Goal: Information Seeking & Learning: Find specific fact

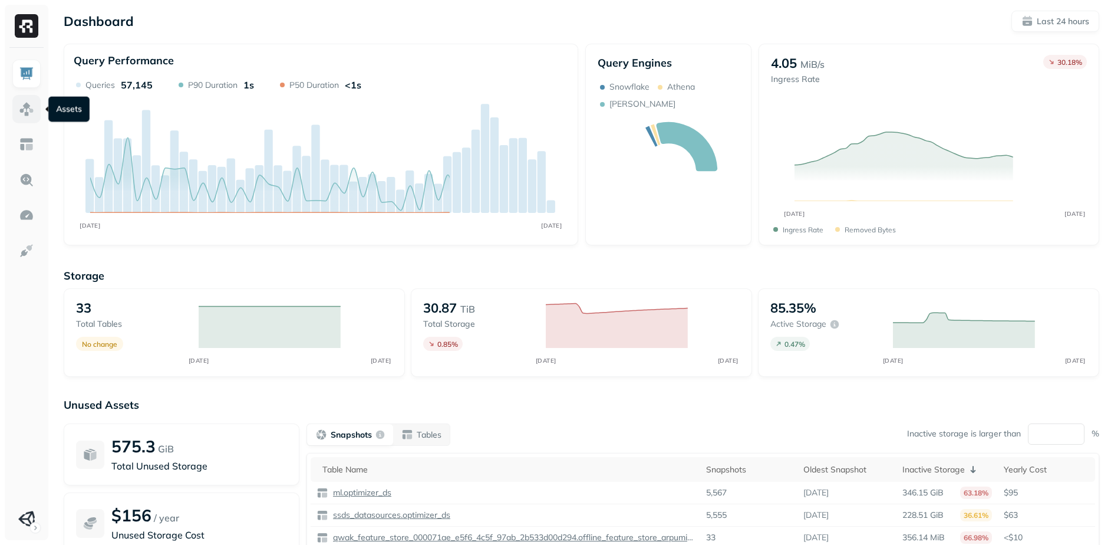
click at [36, 109] on link at bounding box center [26, 109] width 28 height 28
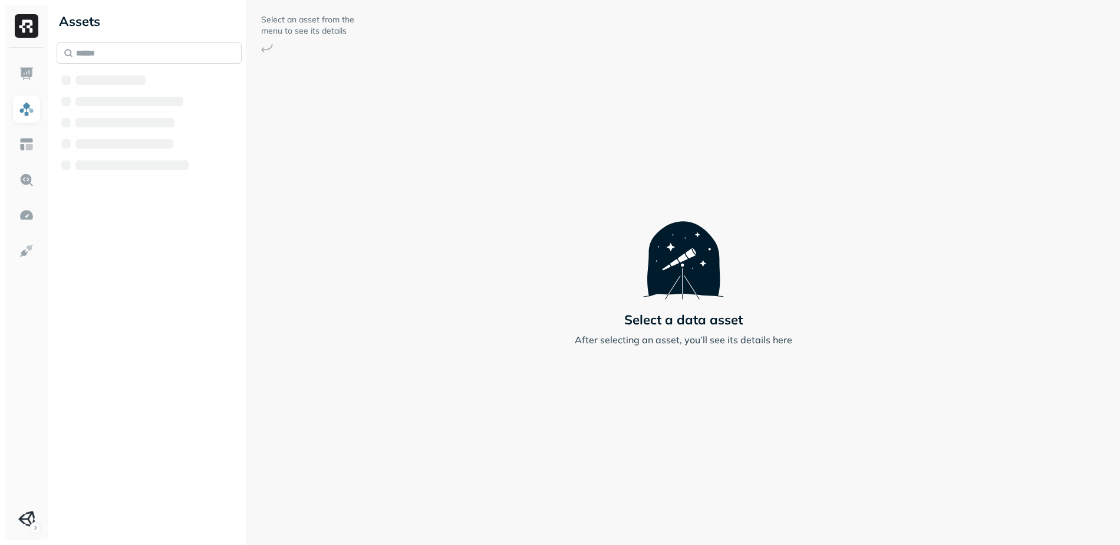
click at [118, 54] on input "text" at bounding box center [149, 52] width 185 height 21
paste input "**********"
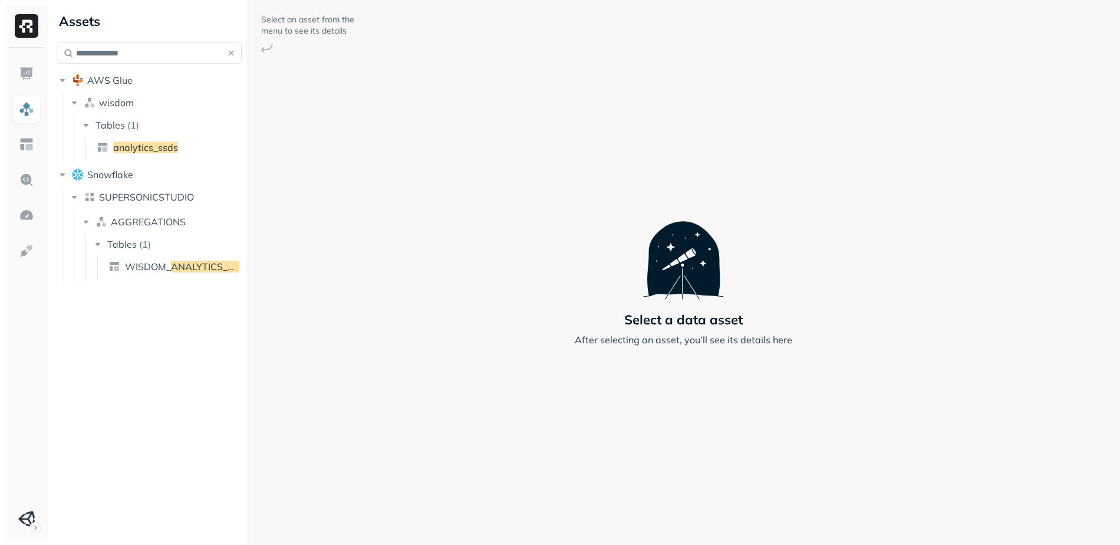
type input "**********"
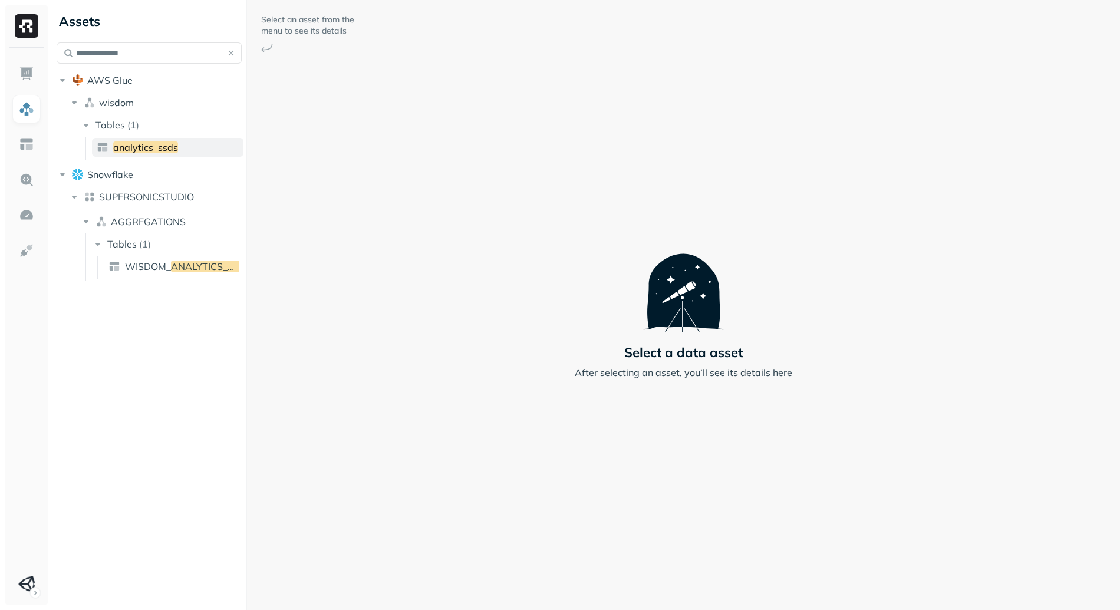
click at [149, 151] on span "analytics_ssds" at bounding box center [145, 147] width 65 height 12
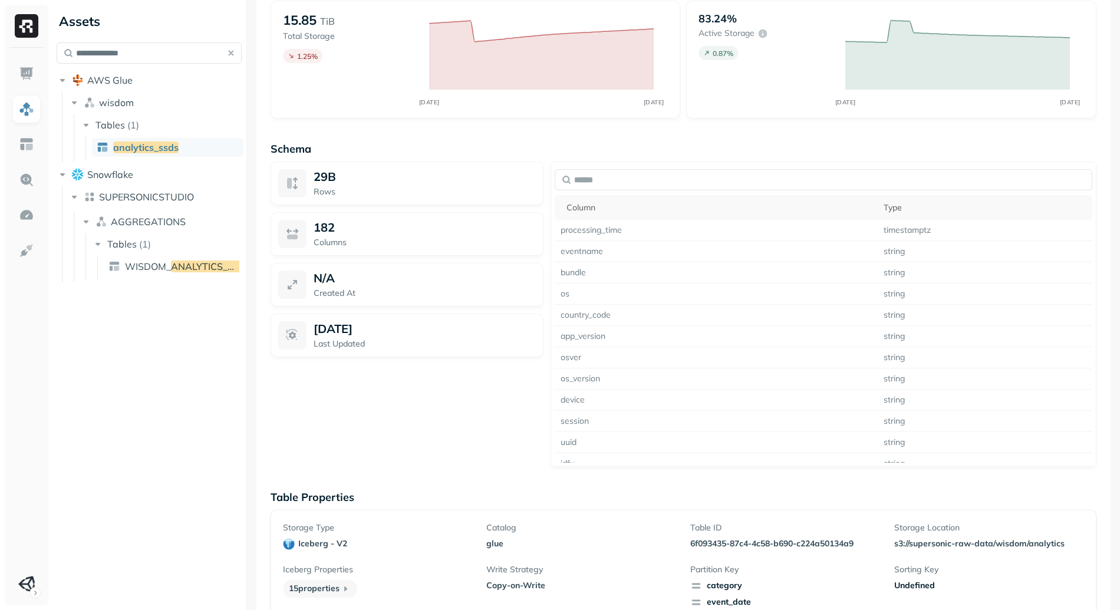
scroll to position [813, 0]
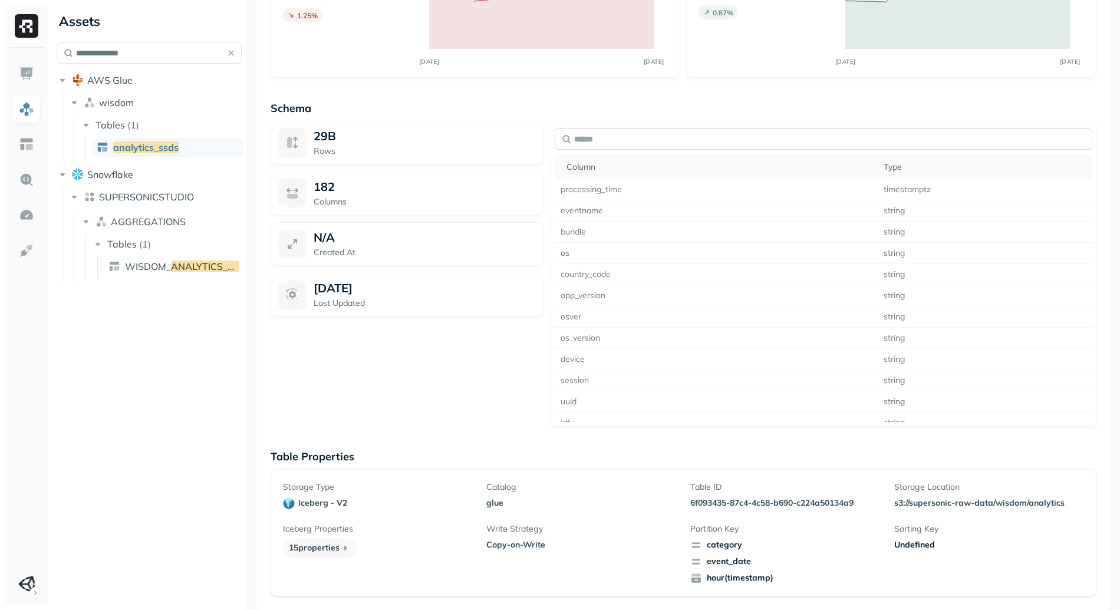
click at [664, 135] on input "text" at bounding box center [823, 138] width 537 height 21
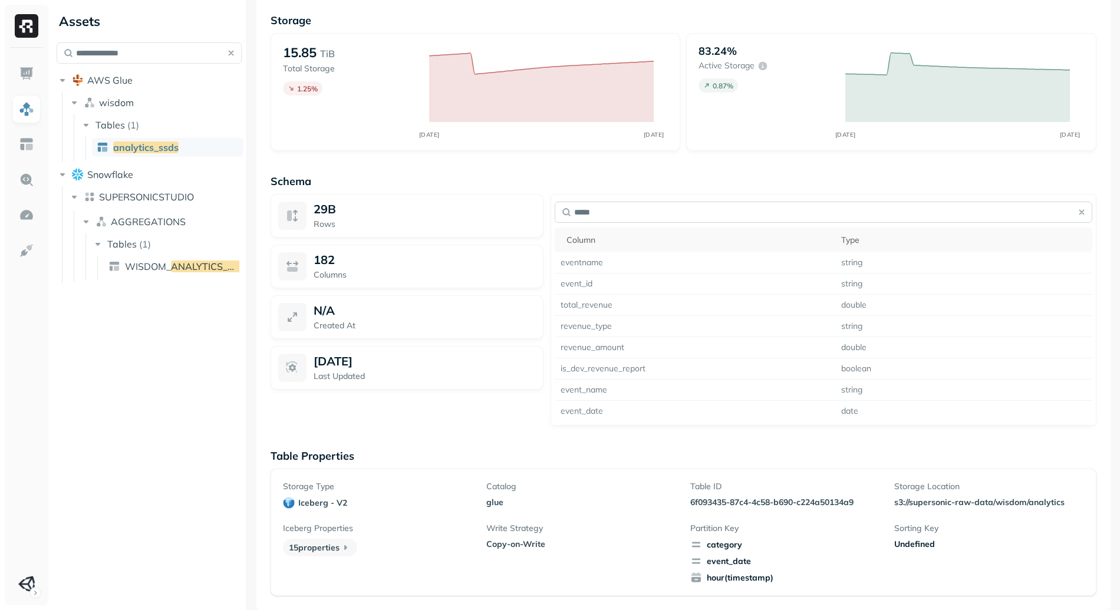
scroll to position [704, 0]
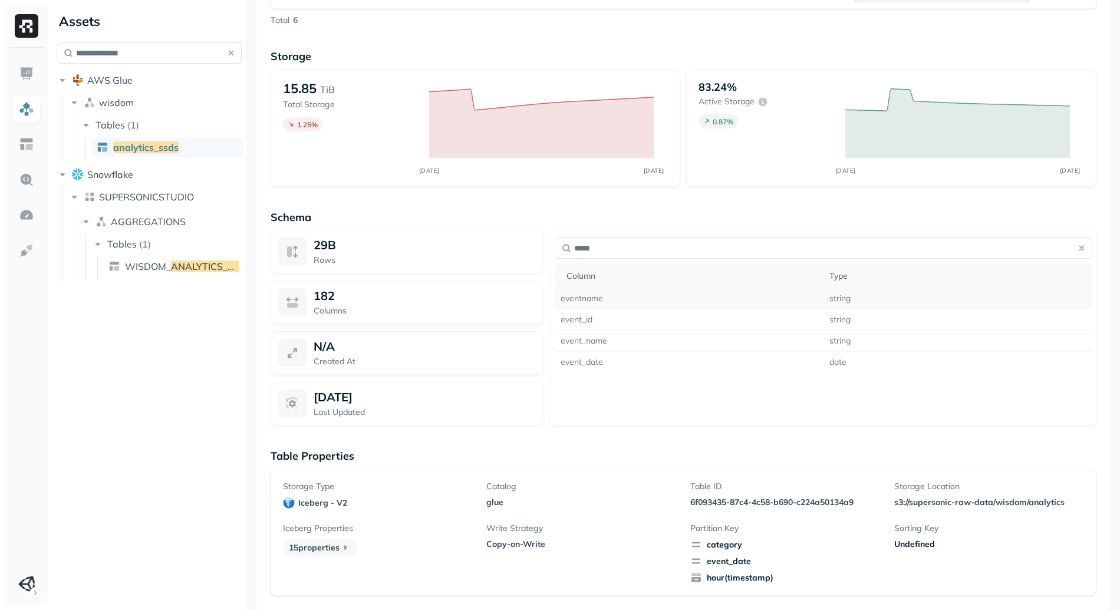
type input "*****"
click at [582, 298] on td "eventname" at bounding box center [689, 298] width 269 height 21
click at [586, 342] on td "event_name" at bounding box center [689, 341] width 269 height 21
click at [583, 296] on td "eventname" at bounding box center [689, 298] width 269 height 21
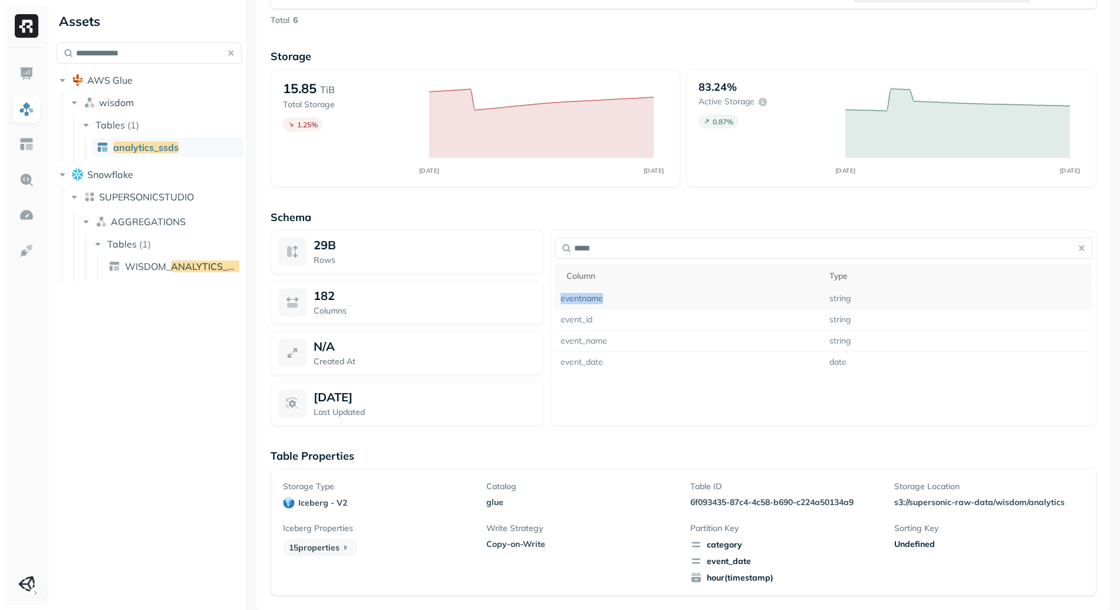
click at [583, 296] on td "eventname" at bounding box center [689, 298] width 269 height 21
click at [595, 342] on td "event_name" at bounding box center [689, 341] width 269 height 21
click at [595, 341] on td "event_name" at bounding box center [689, 341] width 269 height 21
click at [580, 299] on td "eventname" at bounding box center [689, 298] width 269 height 21
click at [592, 343] on td "event_name" at bounding box center [689, 341] width 269 height 21
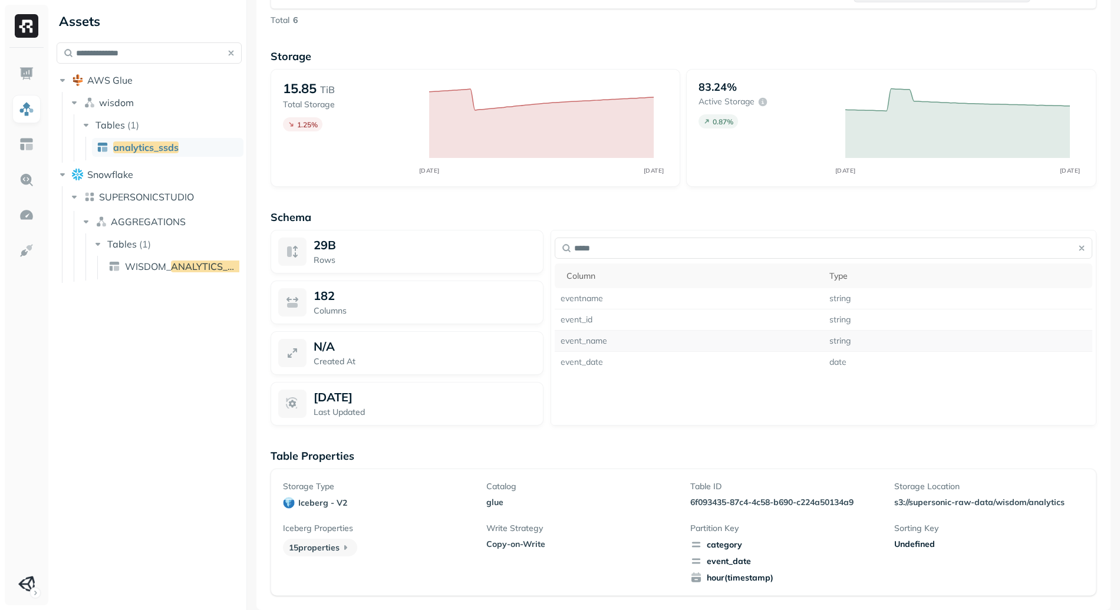
click at [592, 341] on td "event_name" at bounding box center [689, 341] width 269 height 21
copy td "event_name"
click at [691, 499] on p "6f093435-87c4-4c58-b690-c224a50134a9" at bounding box center [785, 502] width 190 height 11
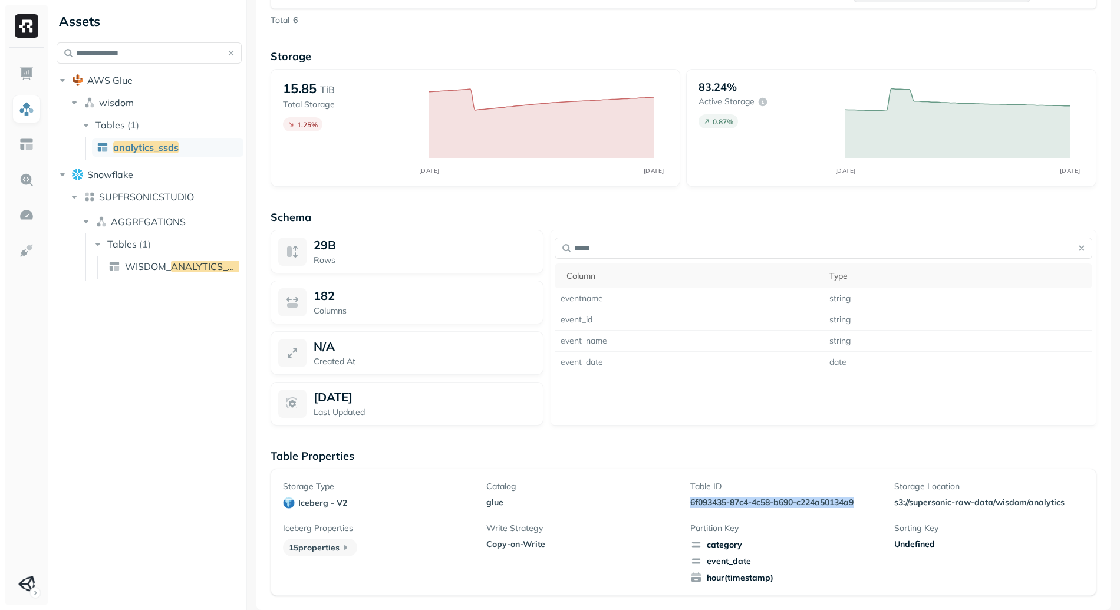
drag, startPoint x: 691, startPoint y: 498, endPoint x: 844, endPoint y: 500, distance: 153.8
click at [844, 500] on p "6f093435-87c4-4c58-b690-c224a50134a9" at bounding box center [785, 502] width 190 height 11
copy p "6f093435-87c4-4c58-b690-c224a50134a9"
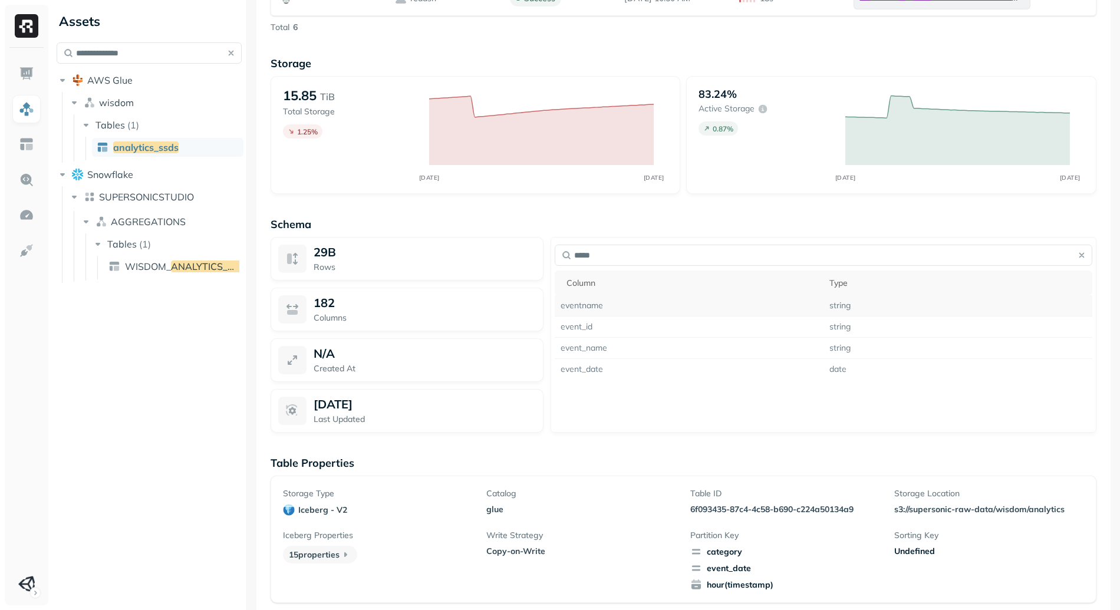
click at [576, 304] on td "eventname" at bounding box center [689, 305] width 269 height 21
click at [592, 305] on td "eventname" at bounding box center [689, 305] width 269 height 21
click at [595, 351] on td "event_name" at bounding box center [689, 348] width 269 height 21
click at [595, 350] on td "event_name" at bounding box center [689, 348] width 269 height 21
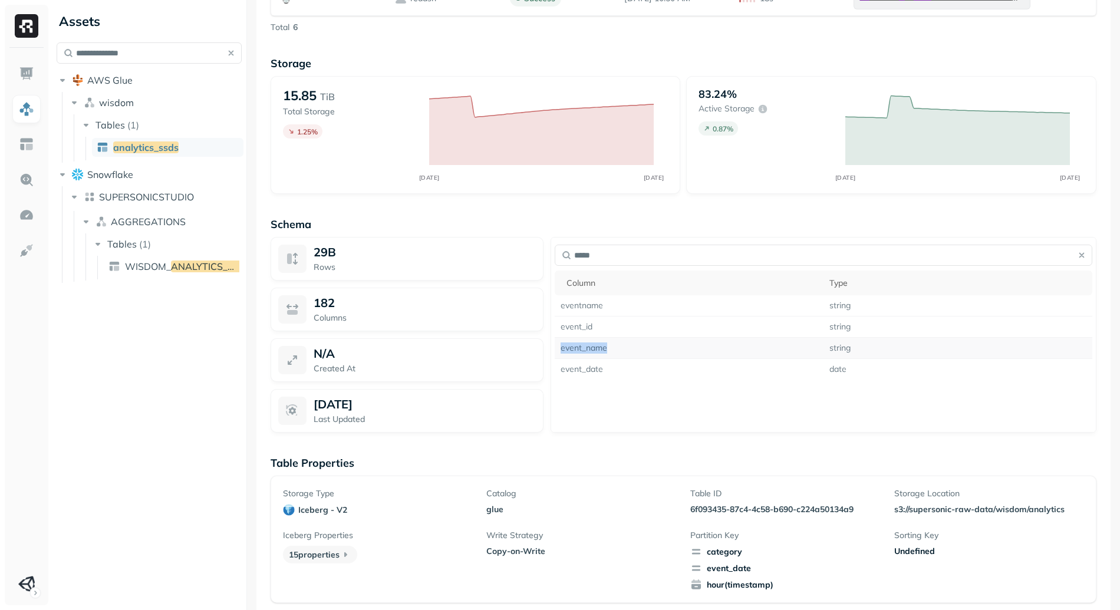
copy td "event_name"
click at [677, 385] on div "***** Column Type eventname string event_id string event_name string event_date…" at bounding box center [823, 335] width 546 height 196
click at [593, 305] on td "eventname" at bounding box center [689, 305] width 269 height 21
copy td "eventname"
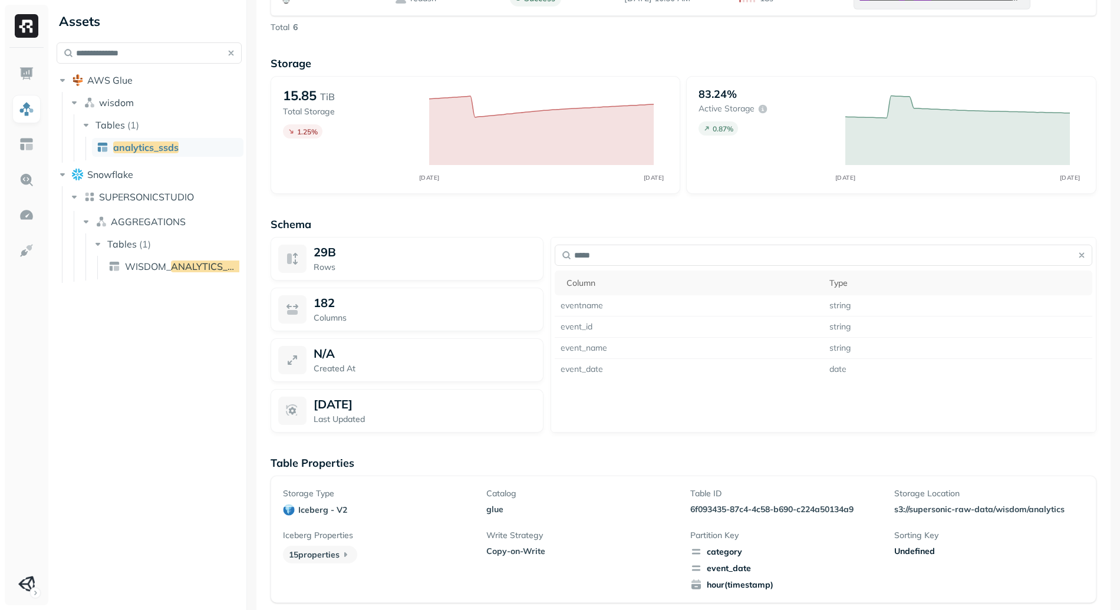
click at [324, 302] on p "182" at bounding box center [324, 302] width 21 height 15
click at [1076, 255] on button "button" at bounding box center [1081, 255] width 17 height 17
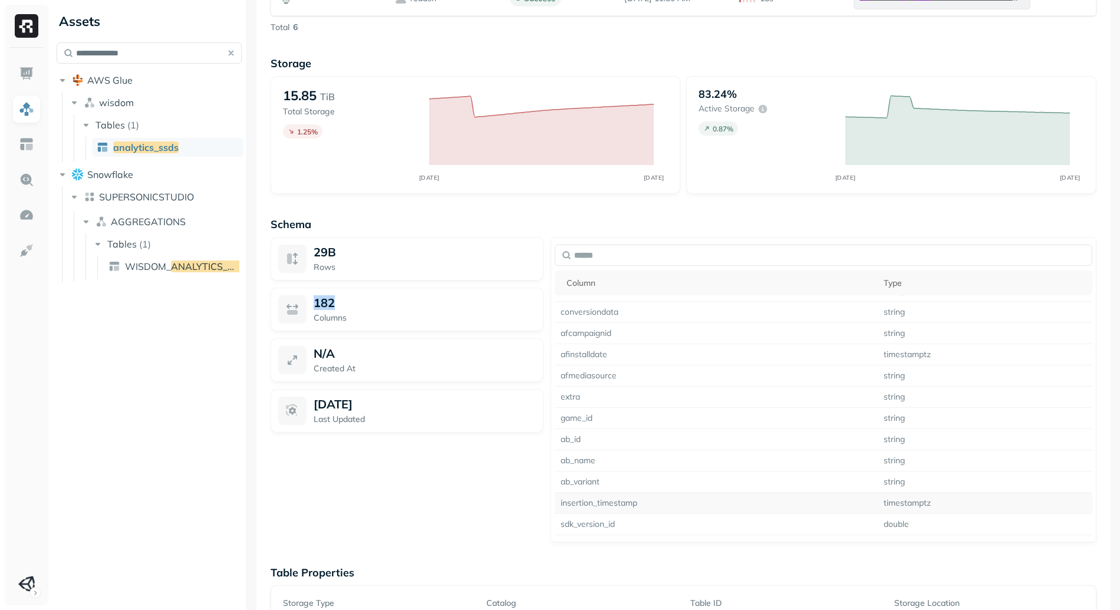
scroll to position [500, 0]
click at [665, 245] on input "text" at bounding box center [823, 255] width 537 height 21
paste input "**********"
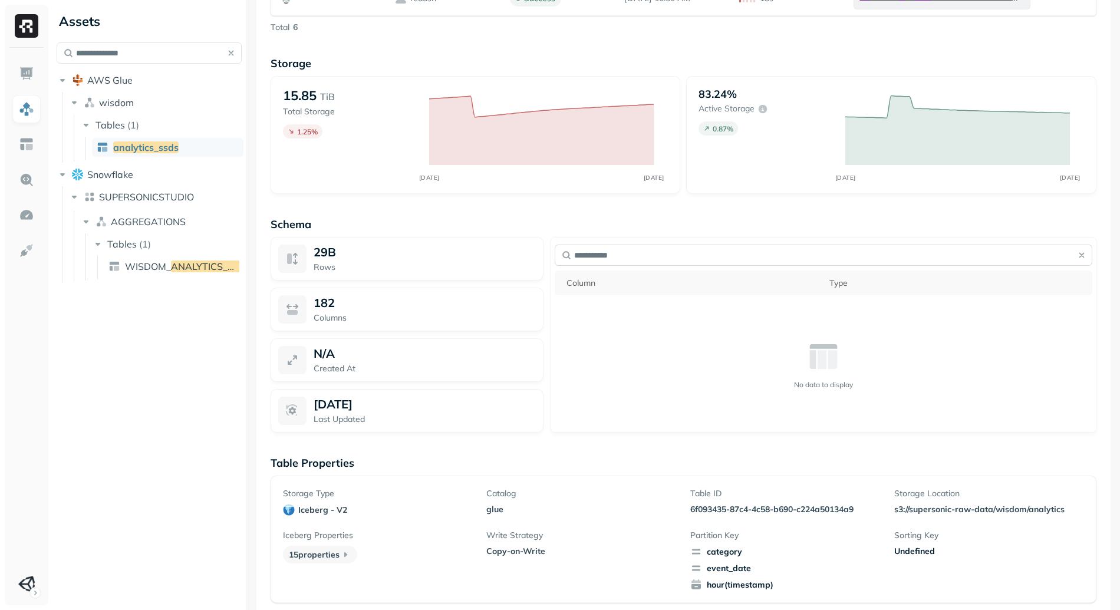
scroll to position [0, 0]
click at [588, 262] on input "**********" at bounding box center [823, 255] width 537 height 21
type input "*****"
type input "*******"
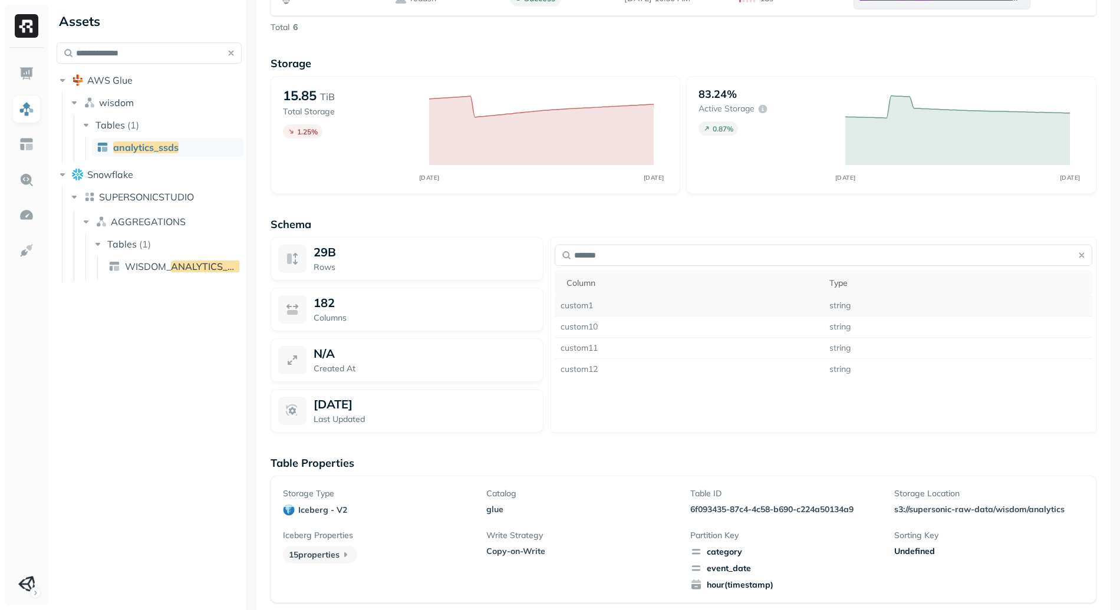
click at [576, 314] on td "custom1" at bounding box center [689, 305] width 269 height 21
click at [576, 306] on td "custom1" at bounding box center [689, 305] width 269 height 21
